Goal: Information Seeking & Learning: Learn about a topic

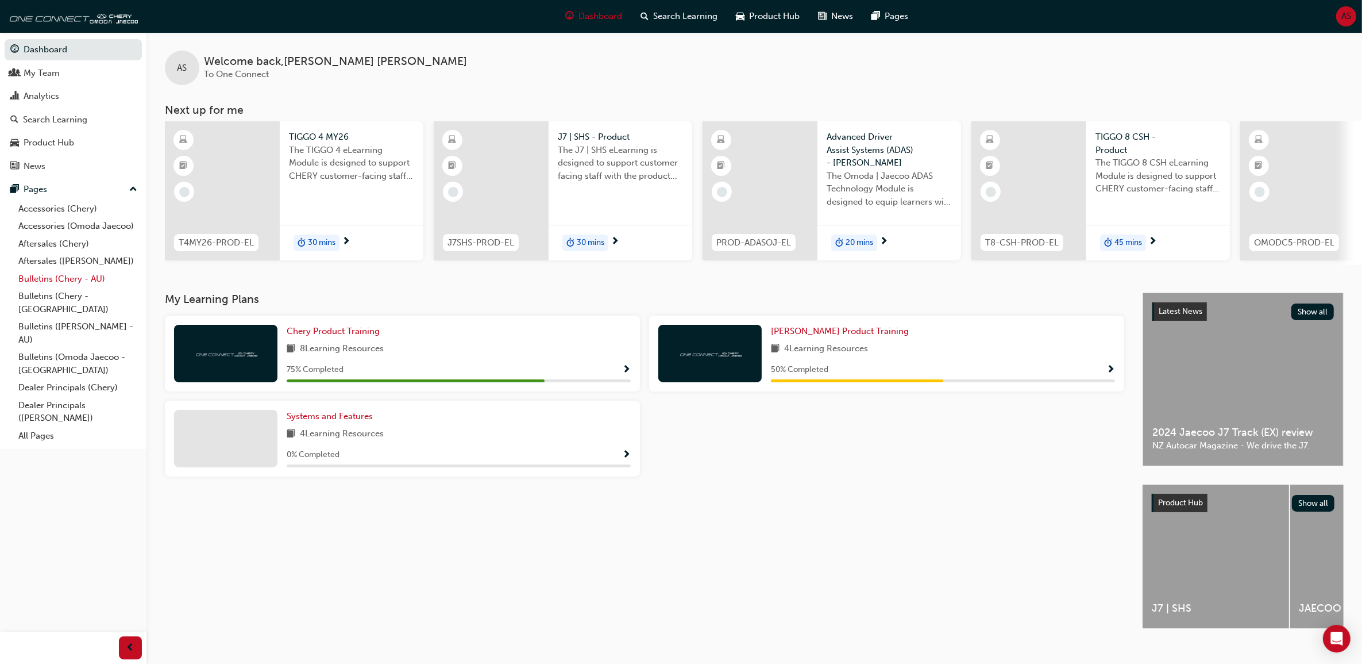
click at [89, 276] on link "Bulletins (Chery - AU)" at bounding box center [78, 279] width 128 height 18
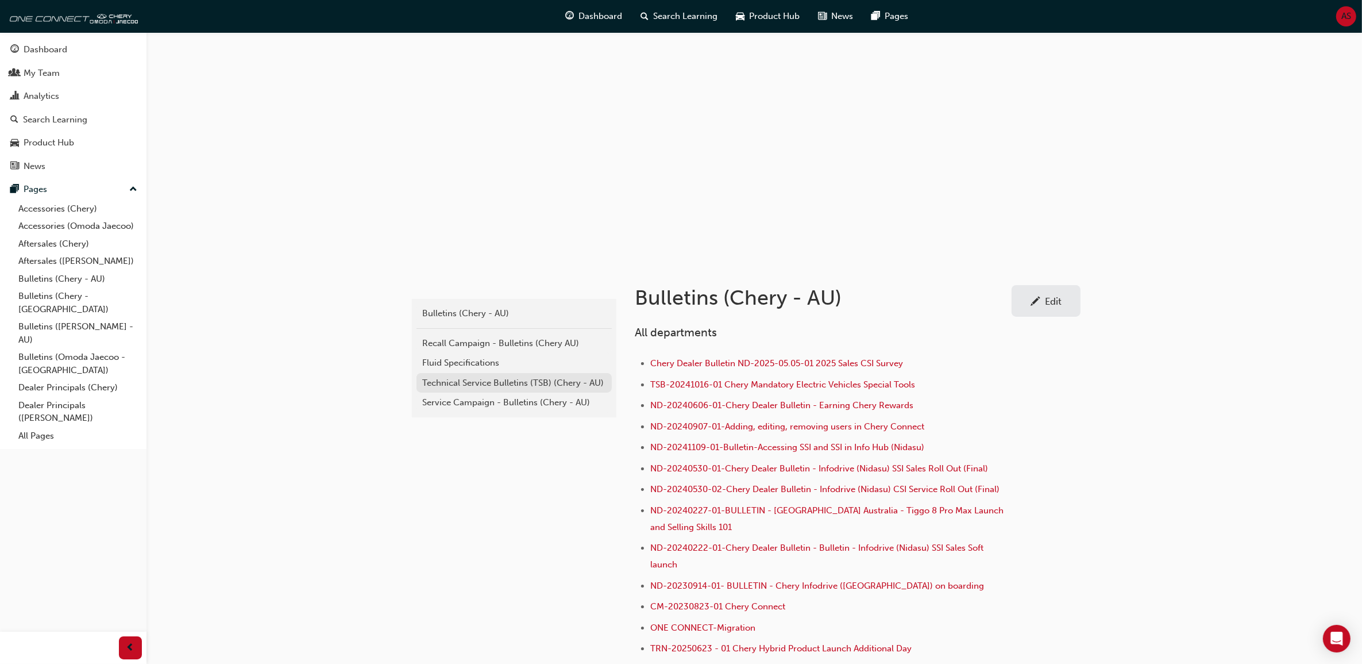
click at [533, 378] on div "Technical Service Bulletins (TSB) (Chery - AU)" at bounding box center [514, 382] width 184 height 13
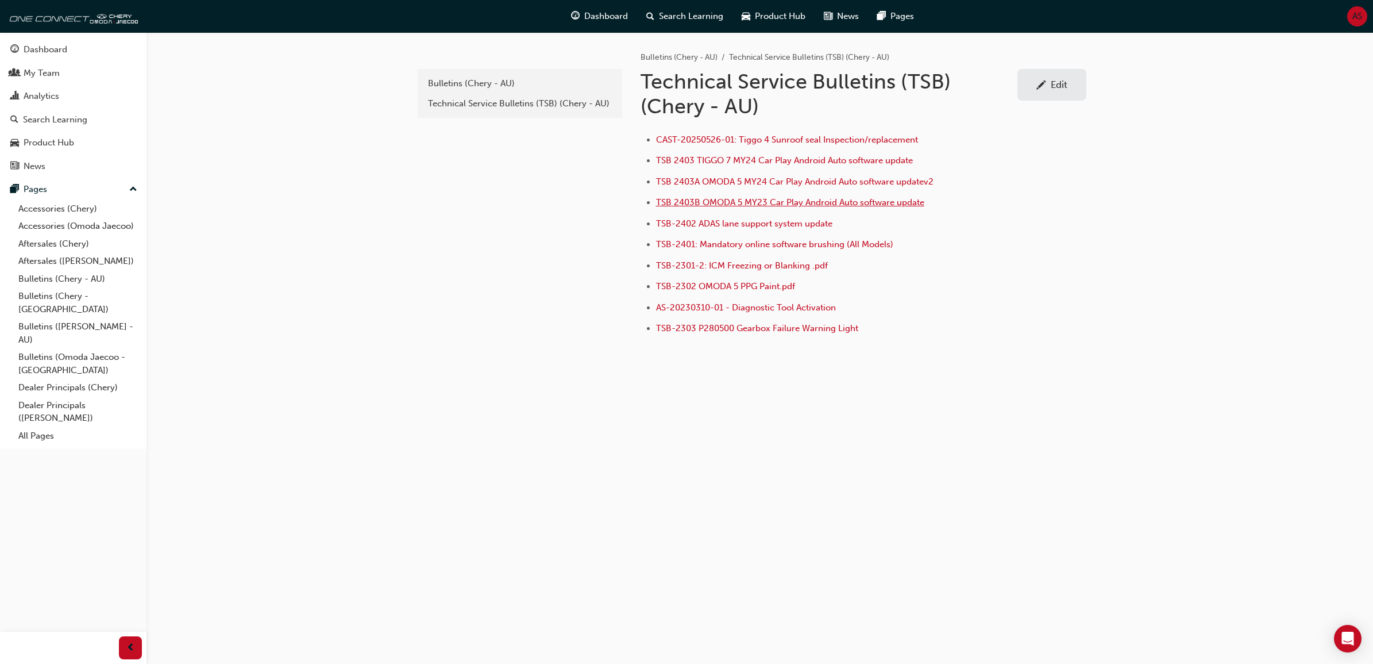
click at [747, 199] on span "TSB 2403B OMODA 5 MY23 Car Play Android Auto software update" at bounding box center [790, 202] width 268 height 10
click at [791, 180] on span "TSB 2403A OMODA 5 MY24 Car Play Android Auto software updatev2" at bounding box center [795, 181] width 278 height 10
